Goal: Transaction & Acquisition: Obtain resource

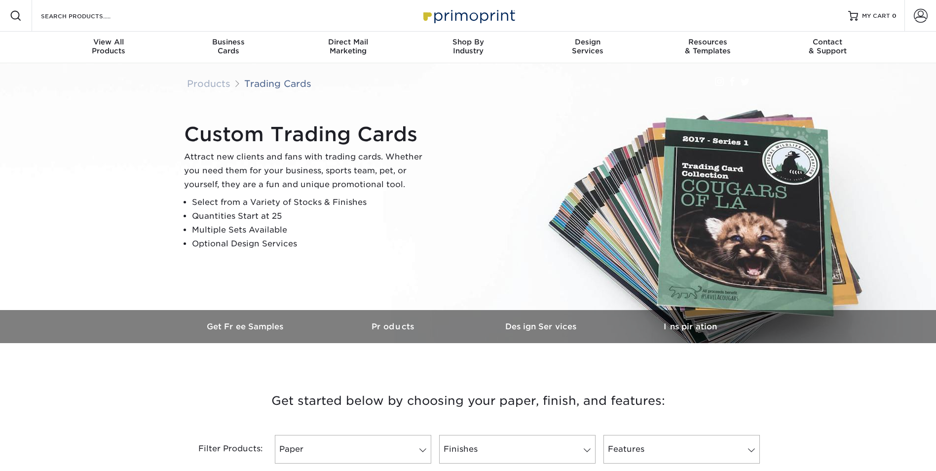
click at [229, 266] on div "Custom Trading Cards Attract new clients and fans with trading cards. Whether y…" at bounding box center [468, 186] width 592 height 247
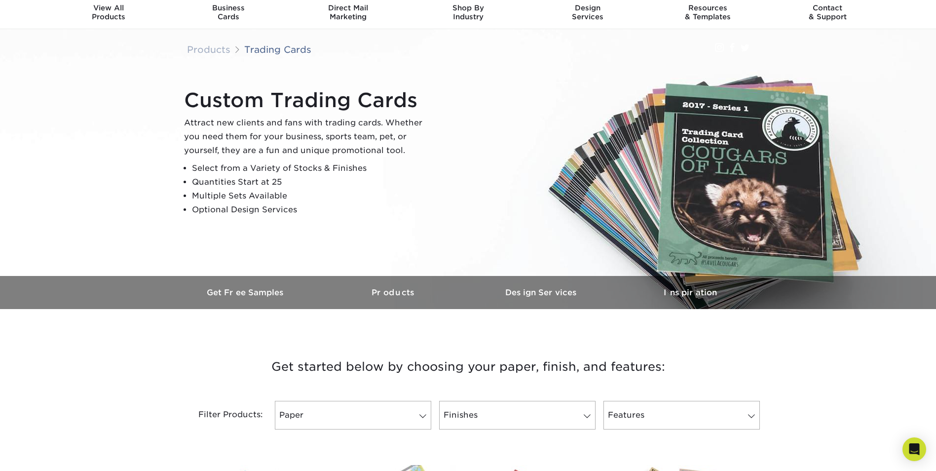
scroll to position [32, 0]
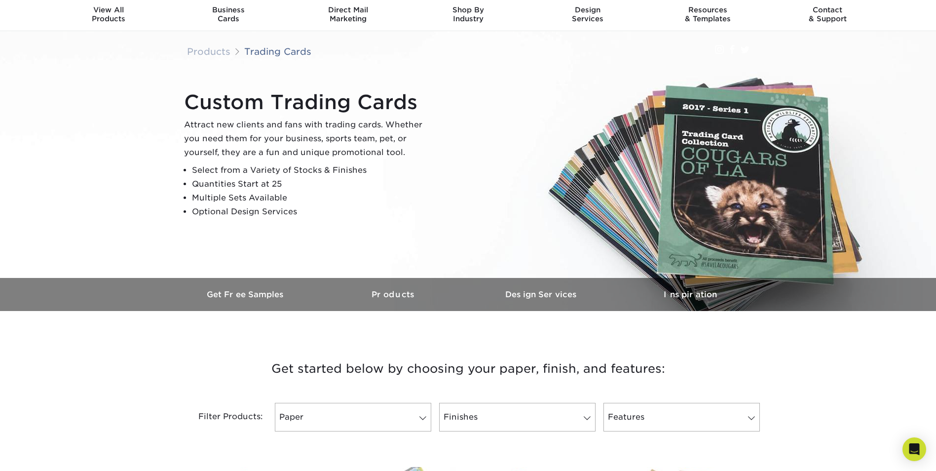
drag, startPoint x: 297, startPoint y: 183, endPoint x: 320, endPoint y: 188, distance: 24.2
click at [320, 188] on li "Quantities Start at 25" at bounding box center [311, 184] width 239 height 14
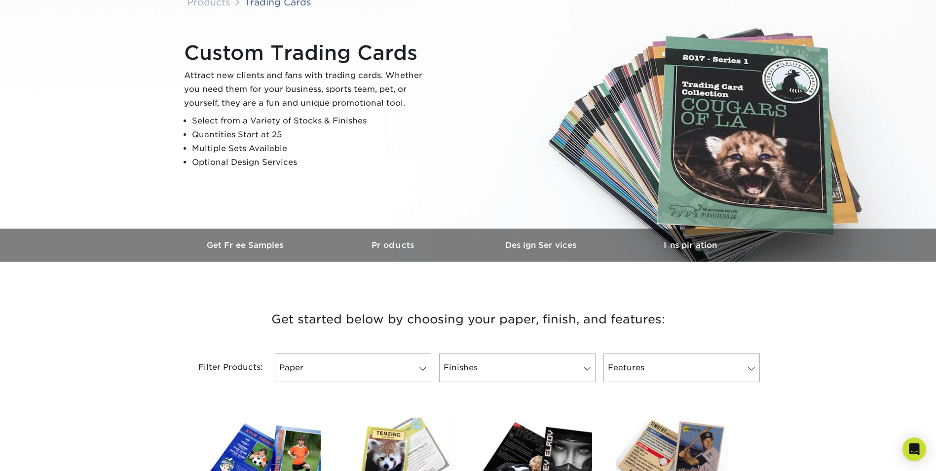
scroll to position [0, 0]
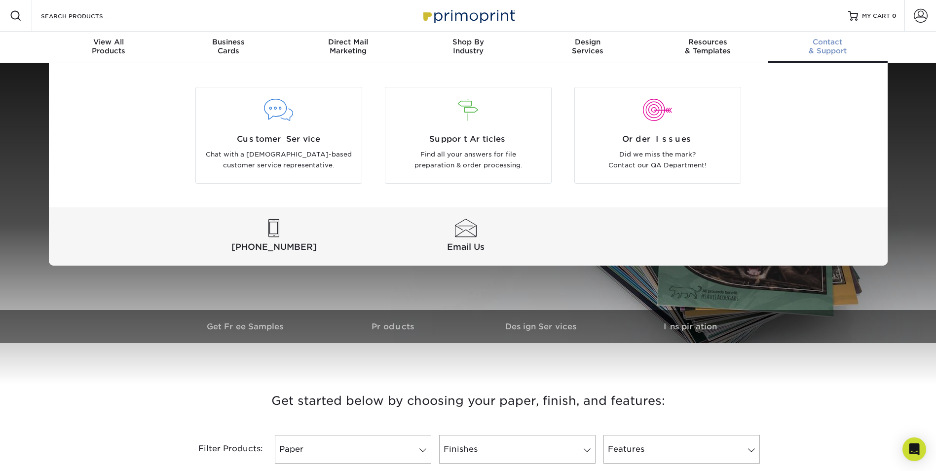
click at [833, 46] on div "Contact & Support" at bounding box center [828, 47] width 120 height 18
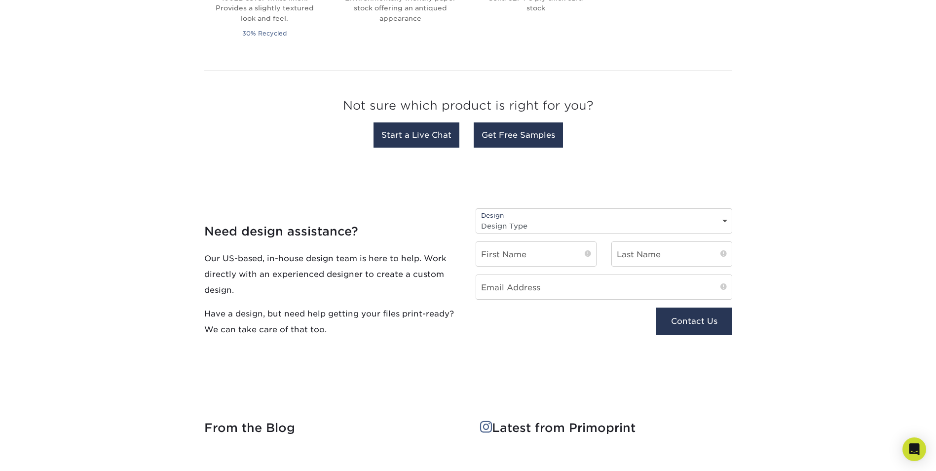
scroll to position [885, 0]
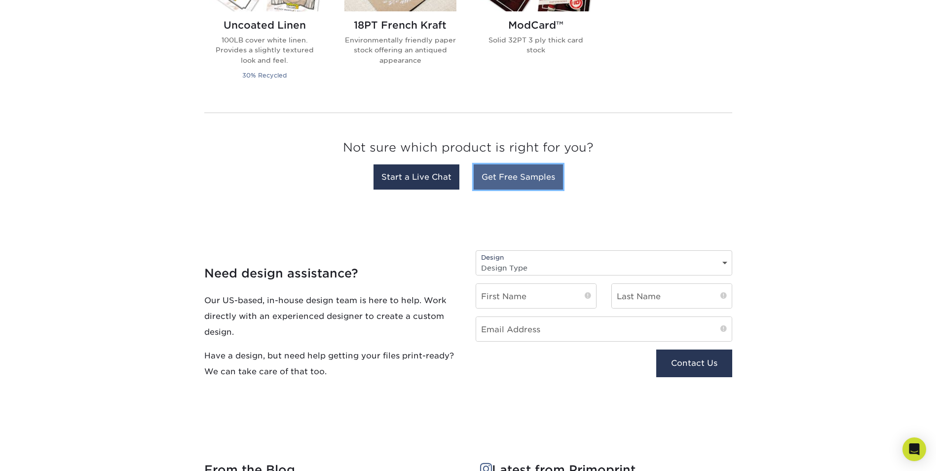
click at [538, 179] on link "Get Free Samples" at bounding box center [518, 176] width 89 height 25
drag, startPoint x: 829, startPoint y: 327, endPoint x: 847, endPoint y: 310, distance: 24.4
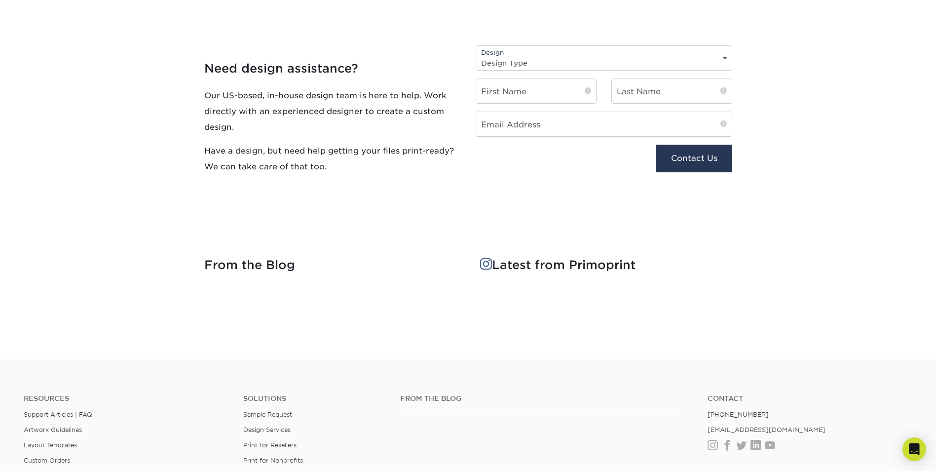
scroll to position [1132, 0]
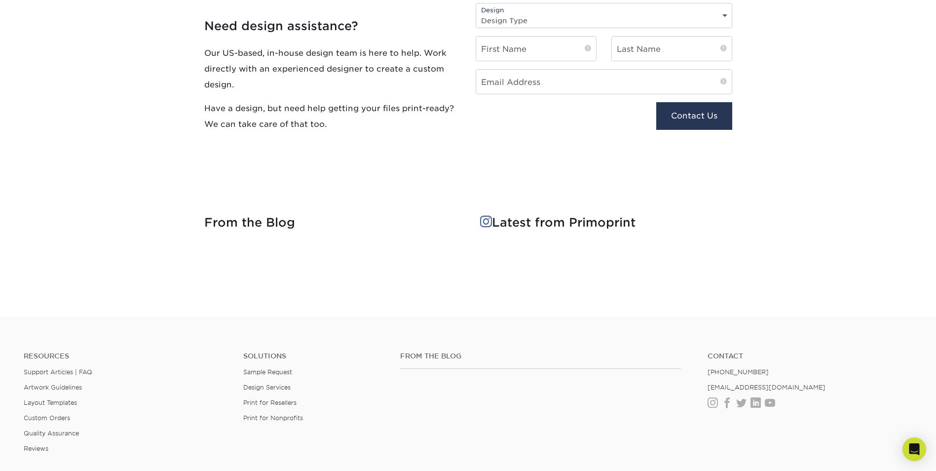
click at [865, 291] on section at bounding box center [468, 290] width 936 height 51
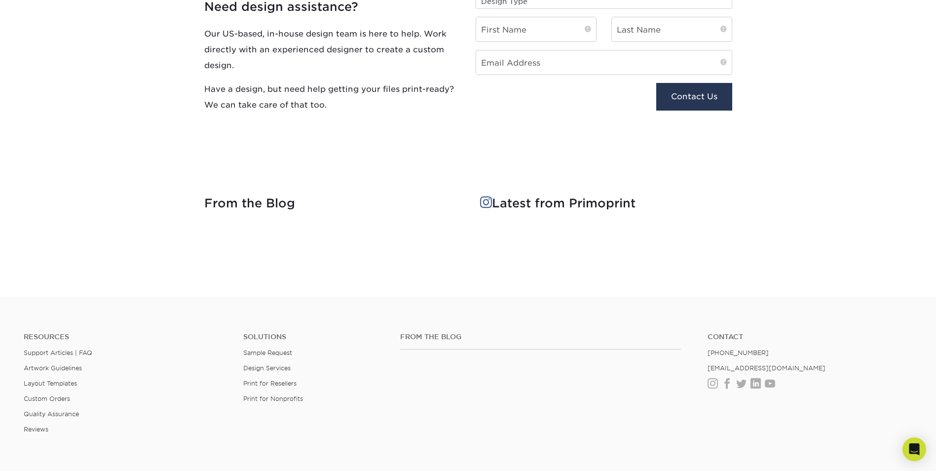
scroll to position [1267, 0]
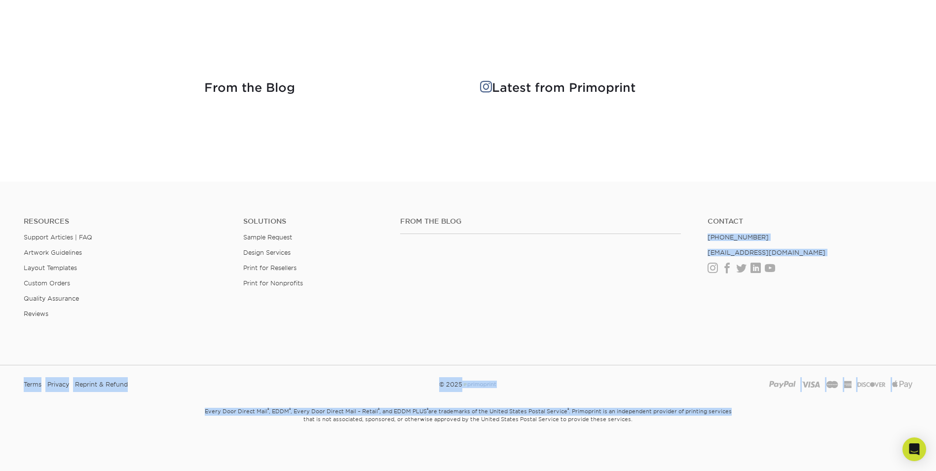
drag, startPoint x: 934, startPoint y: 415, endPoint x: 943, endPoint y: 205, distance: 210.0
click at [917, 377] on div "Paypal Visa Mastercard American Express Discover Apple Pay" at bounding box center [769, 384] width 301 height 15
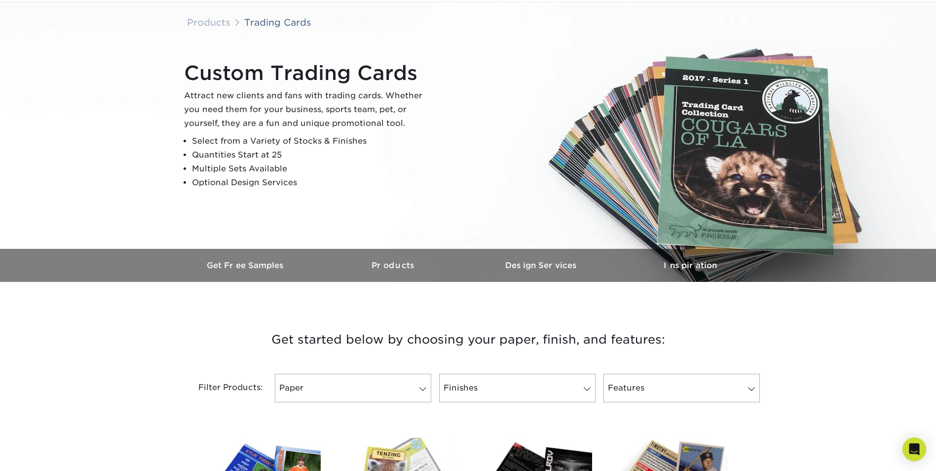
scroll to position [0, 0]
